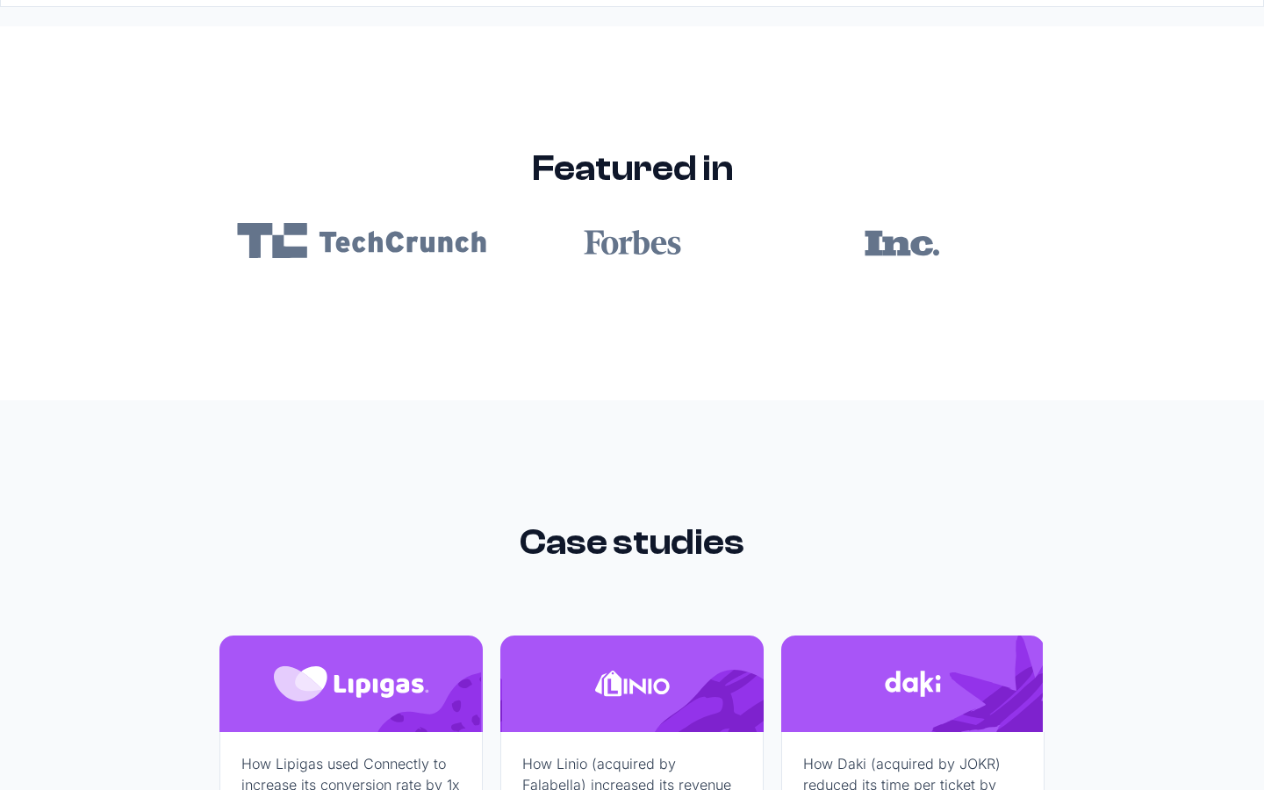
scroll to position [10511, 0]
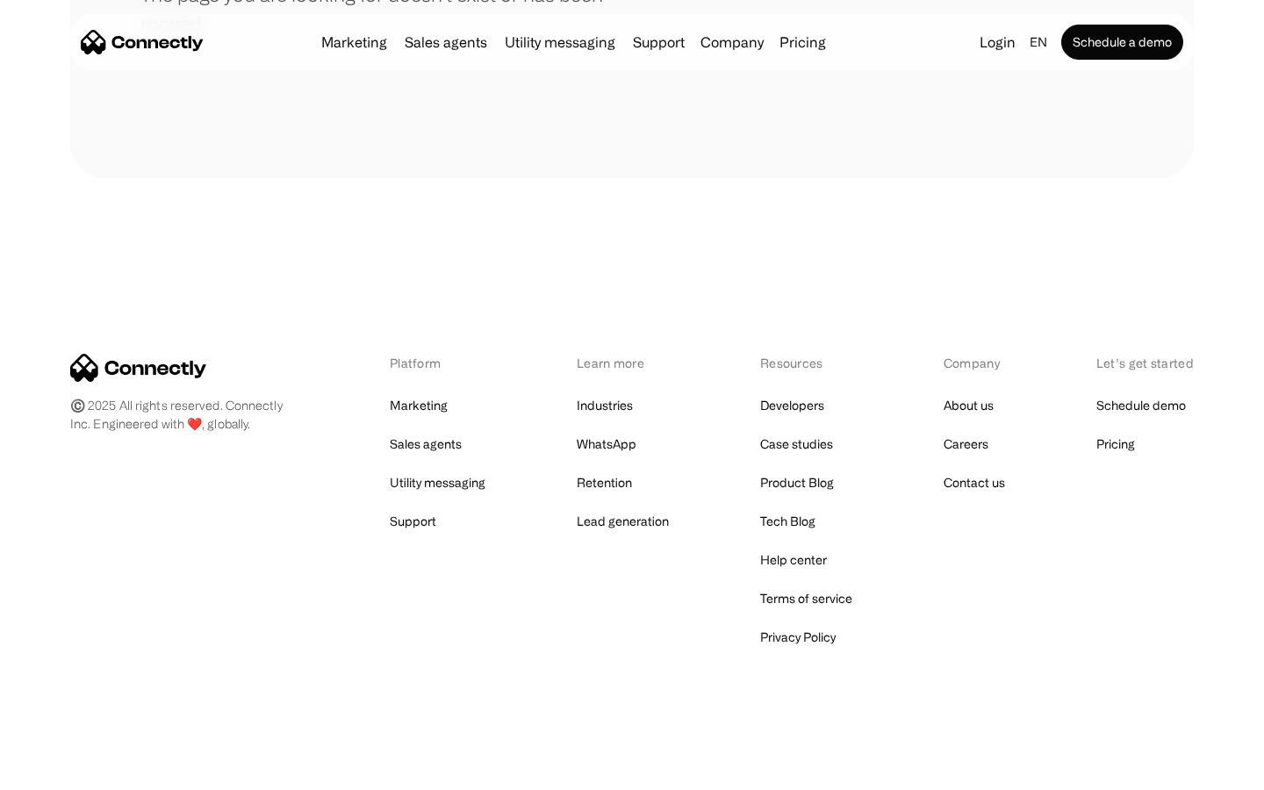
scroll to position [320, 0]
